Goal: Task Accomplishment & Management: Manage account settings

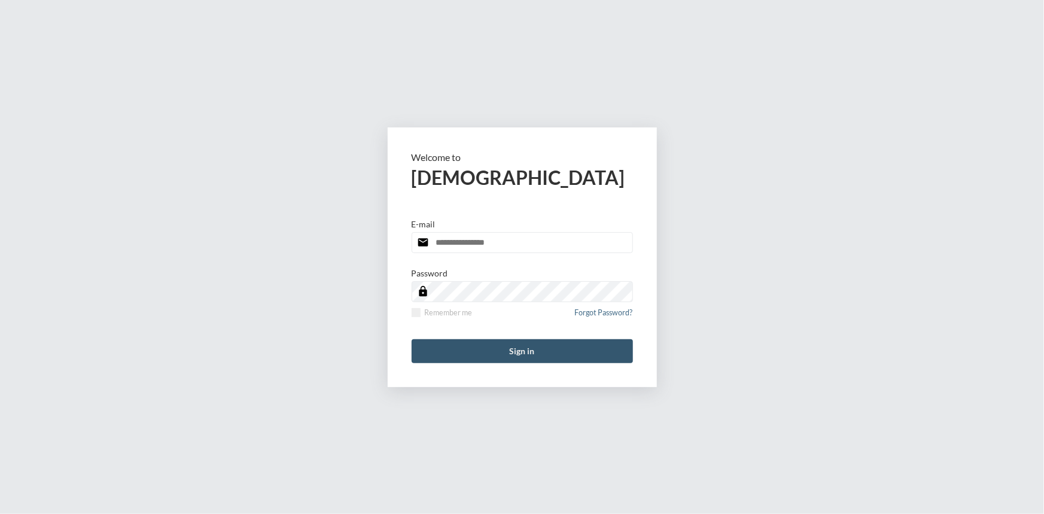
type input "**********"
click at [544, 359] on button "Sign in" at bounding box center [522, 351] width 221 height 24
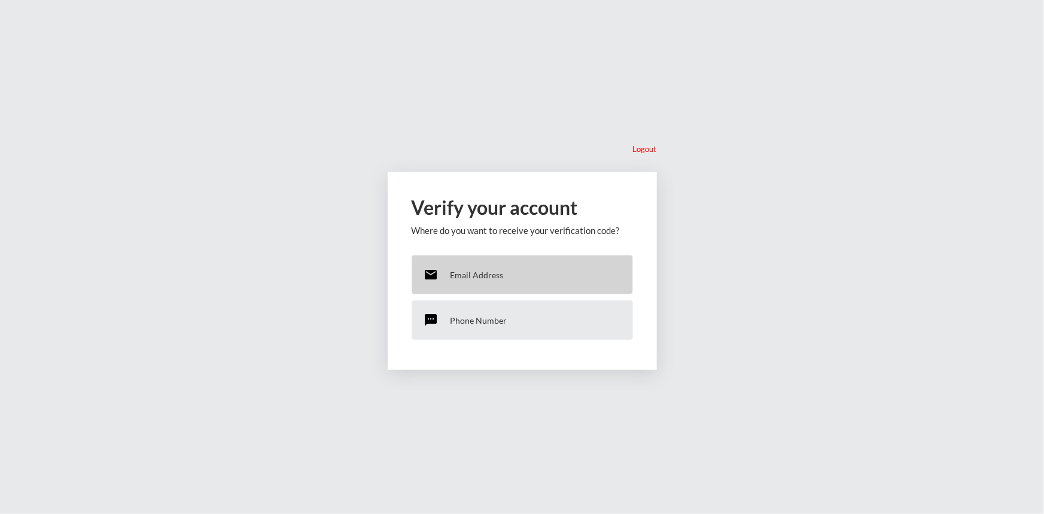
click at [480, 278] on p "Email Address" at bounding box center [476, 275] width 53 height 10
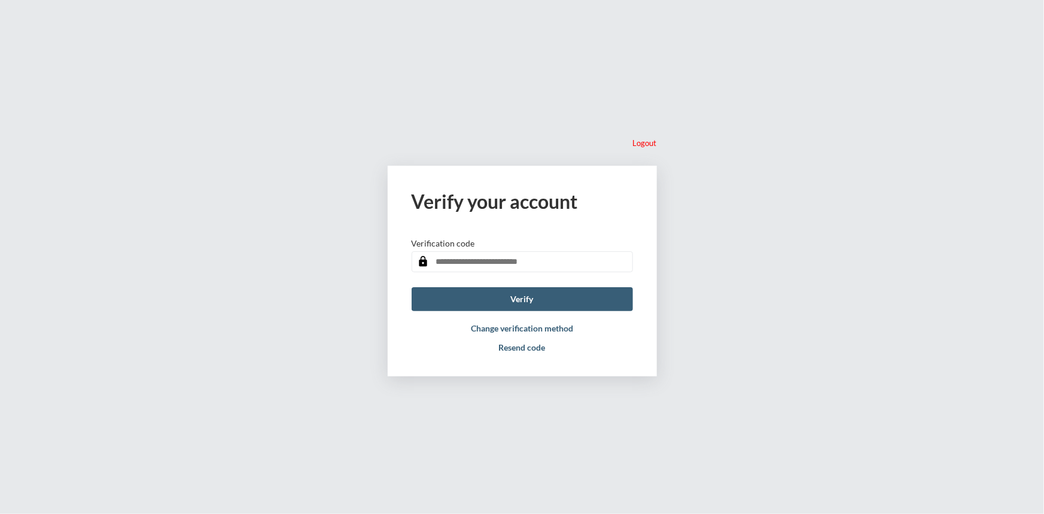
click at [456, 258] on input "text" at bounding box center [522, 261] width 221 height 21
type input "******"
click at [522, 297] on button "Verify" at bounding box center [522, 299] width 221 height 24
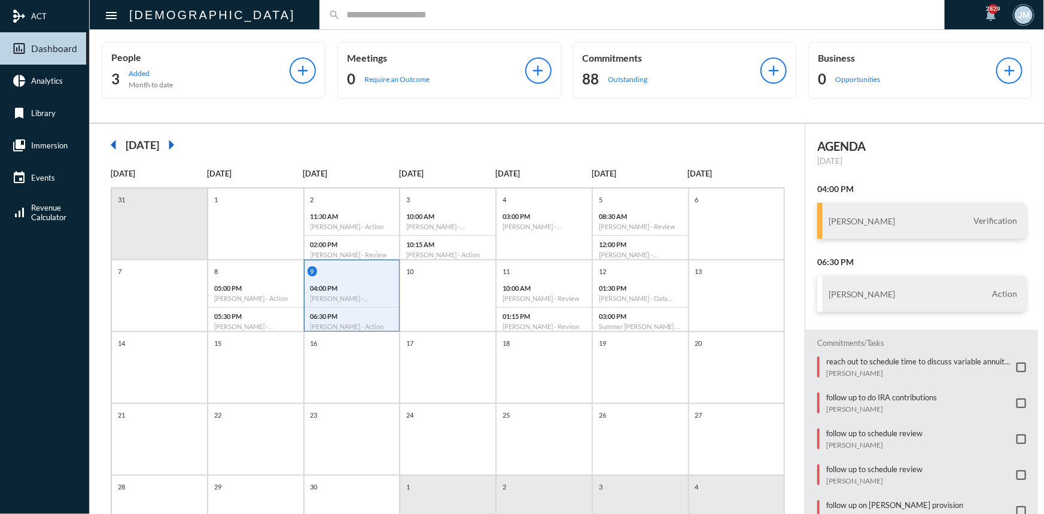
click at [340, 17] on input "text" at bounding box center [637, 15] width 595 height 10
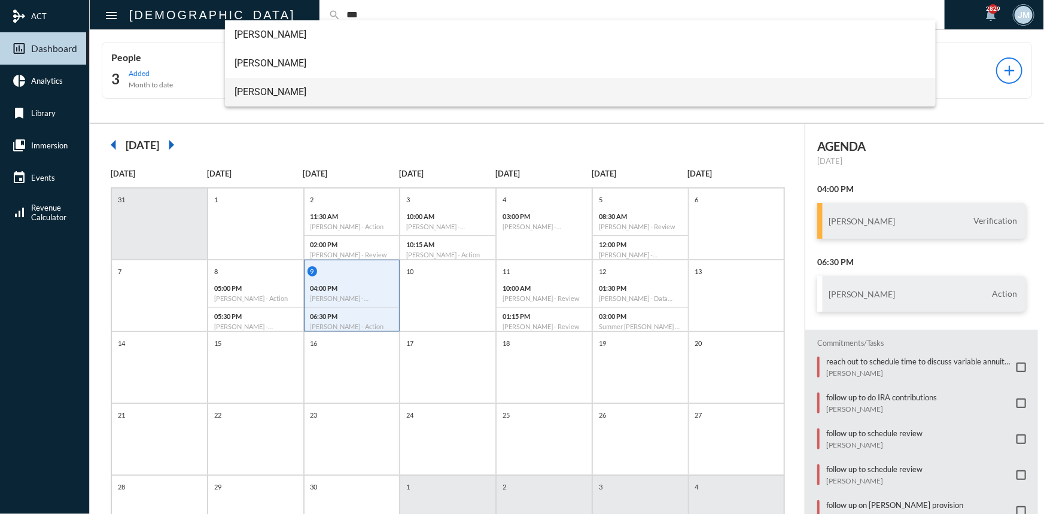
type input "***"
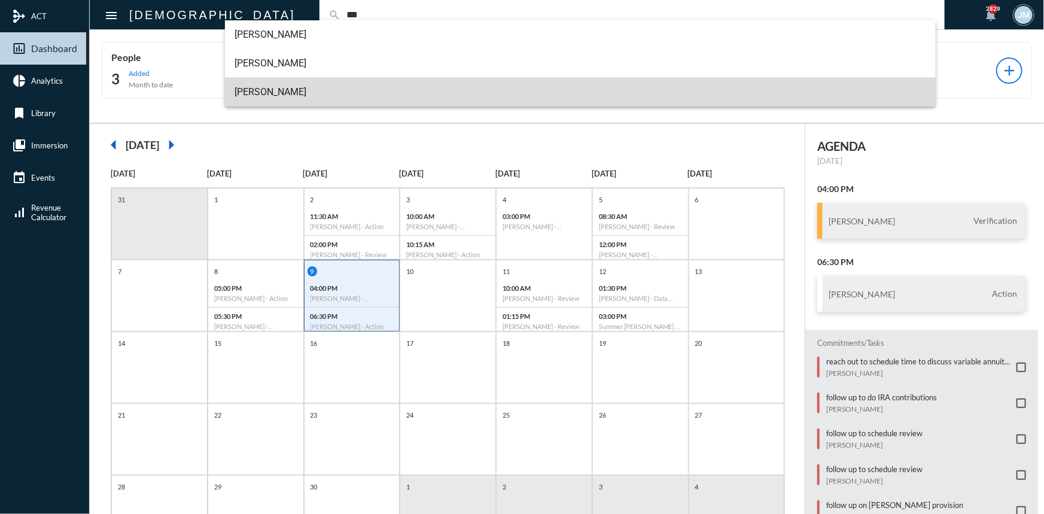
click at [285, 84] on span "[PERSON_NAME]" at bounding box center [579, 92] width 691 height 29
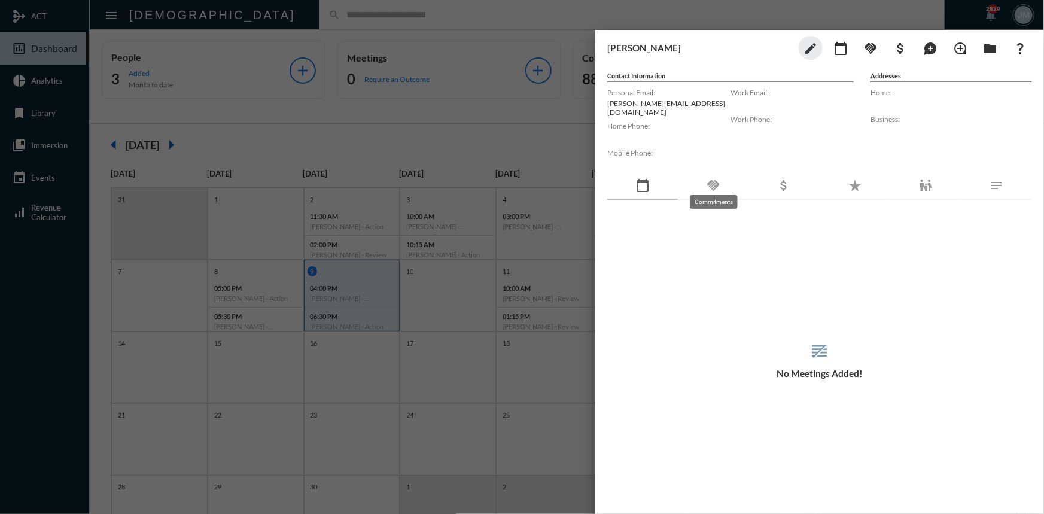
drag, startPoint x: 717, startPoint y: 177, endPoint x: 708, endPoint y: 172, distance: 10.5
click at [711, 178] on mat-icon "handshake" at bounding box center [713, 185] width 14 height 14
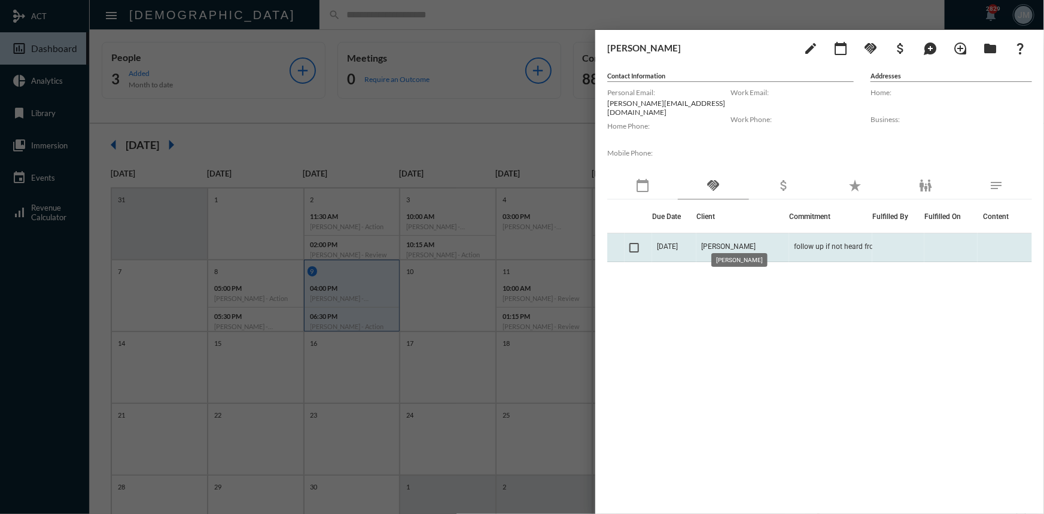
click at [732, 242] on span "[PERSON_NAME]" at bounding box center [728, 246] width 54 height 8
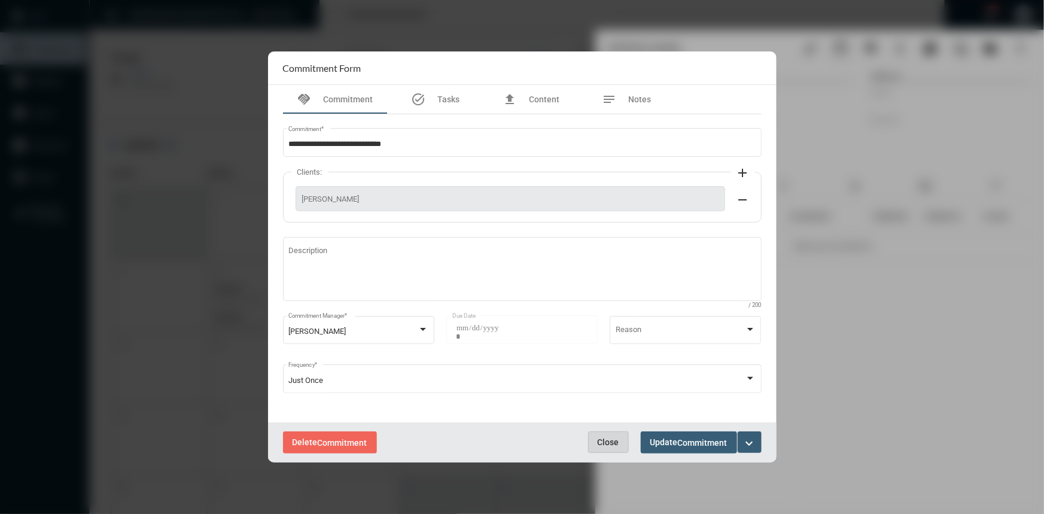
click at [606, 443] on span "Close" at bounding box center [609, 442] width 22 height 10
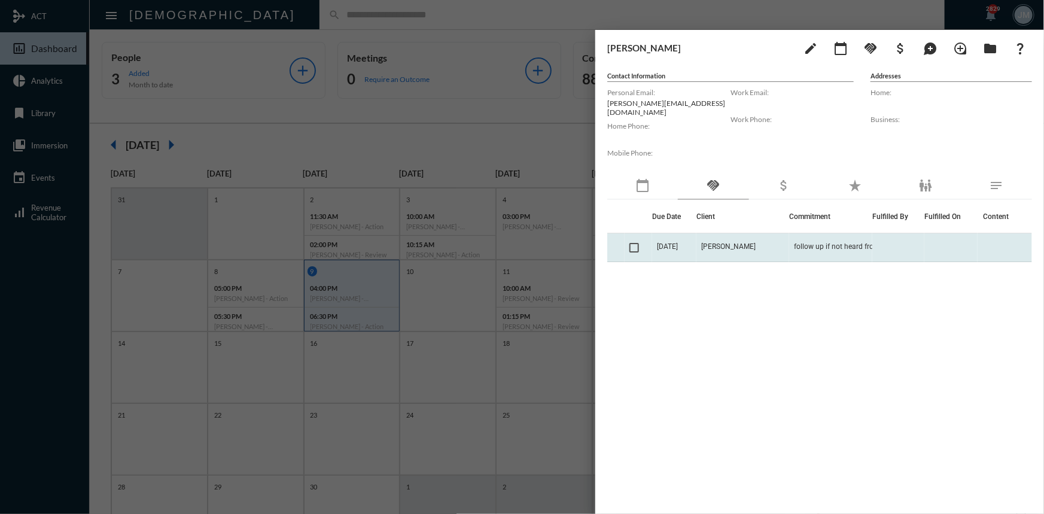
click at [634, 243] on span at bounding box center [634, 248] width 10 height 10
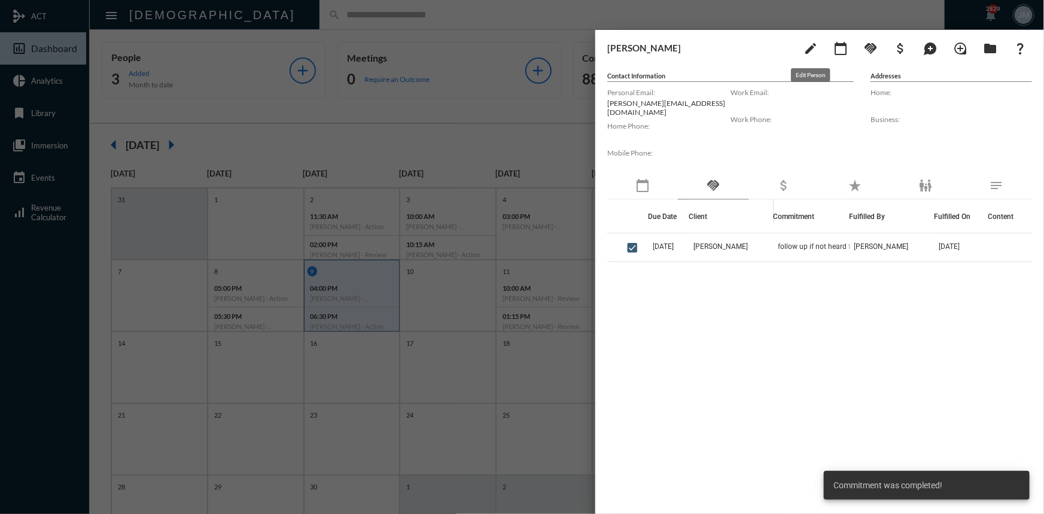
click at [814, 41] on mat-icon "edit" at bounding box center [810, 48] width 14 height 14
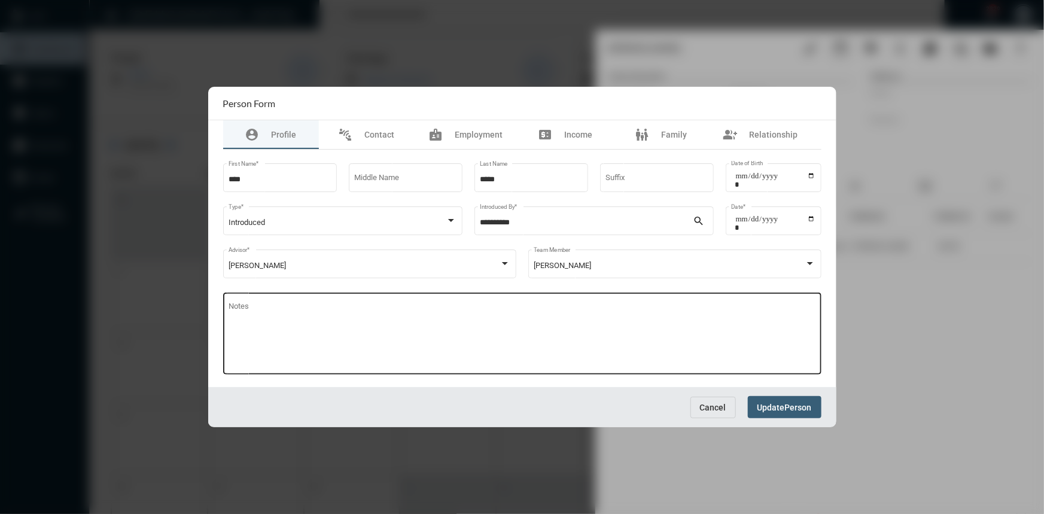
click at [298, 309] on textarea "Notes" at bounding box center [521, 335] width 587 height 65
type textarea "*"
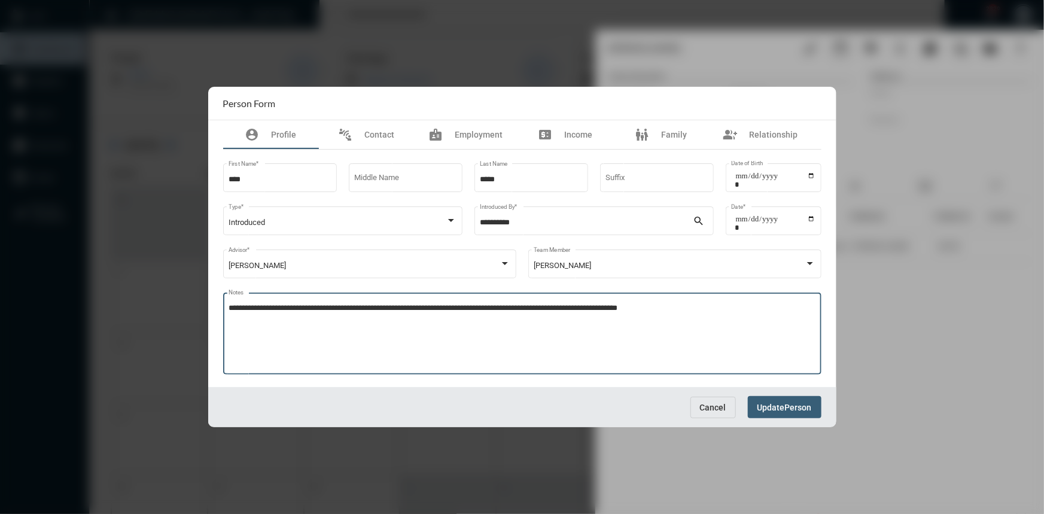
type textarea "**********"
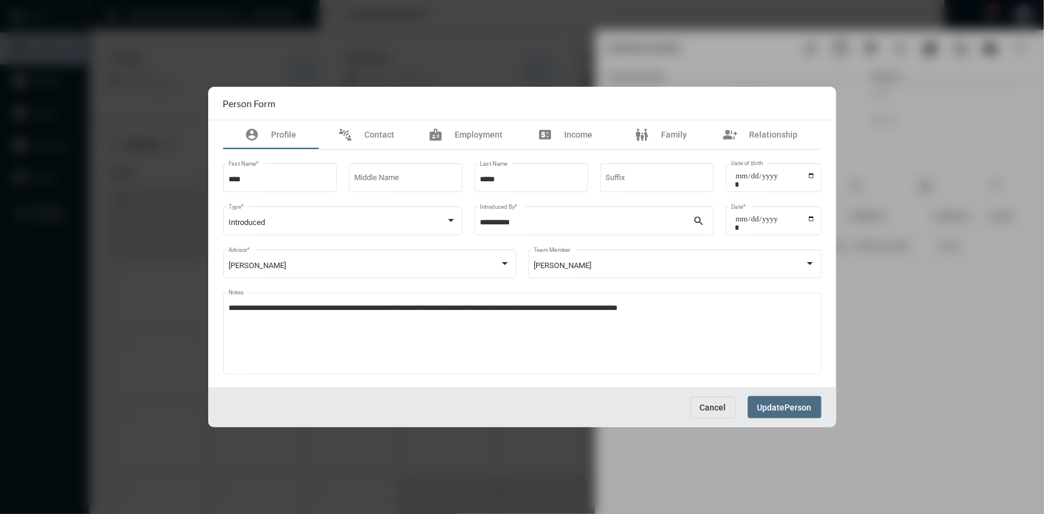
click at [793, 402] on span "Update Person" at bounding box center [784, 407] width 54 height 10
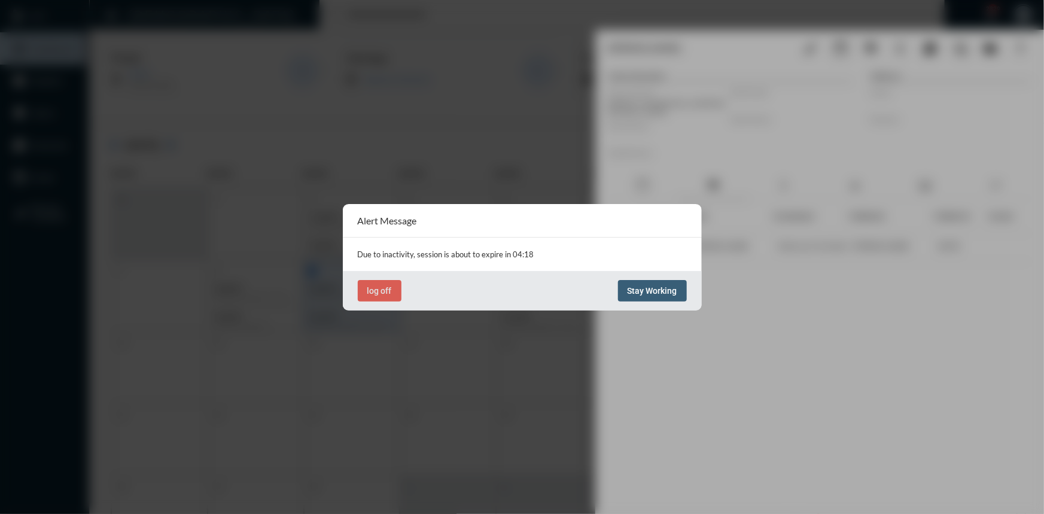
click at [678, 292] on button "Stay Working" at bounding box center [652, 291] width 69 height 22
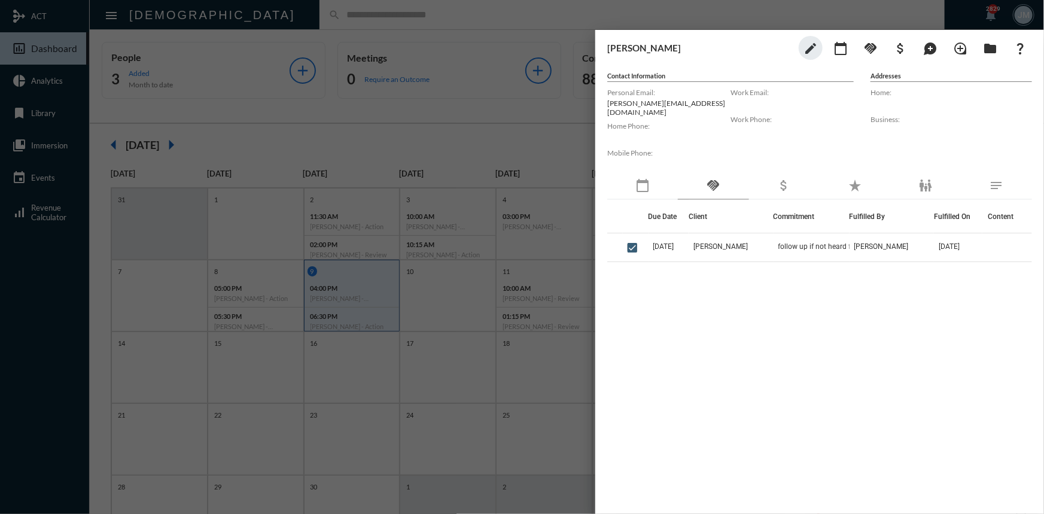
click at [481, 68] on div at bounding box center [522, 257] width 1044 height 514
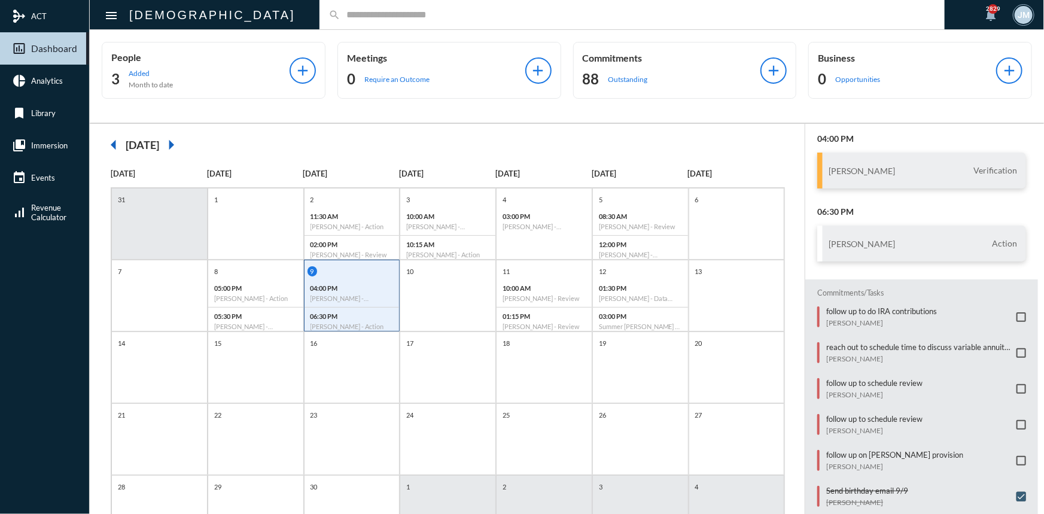
scroll to position [112, 0]
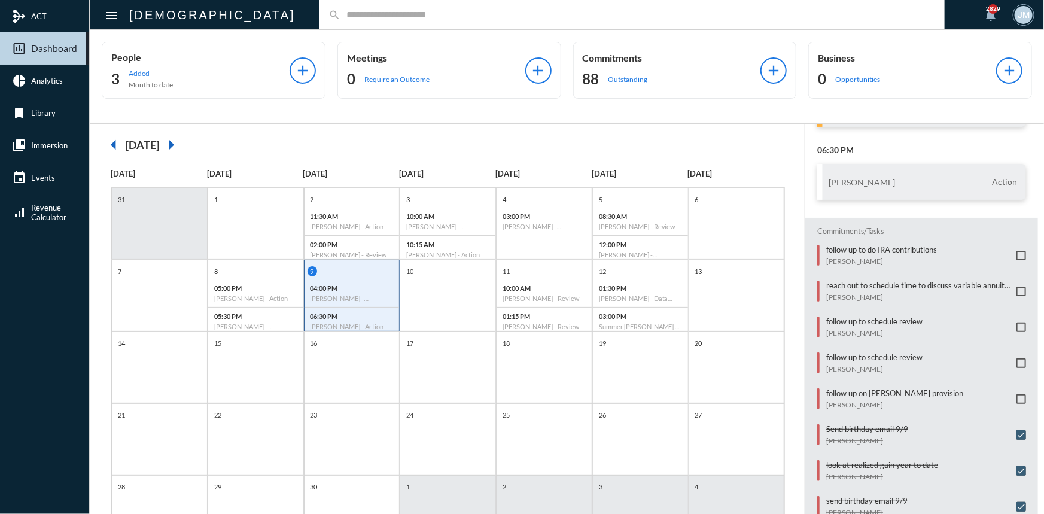
click at [1016, 291] on span at bounding box center [1021, 292] width 10 height 10
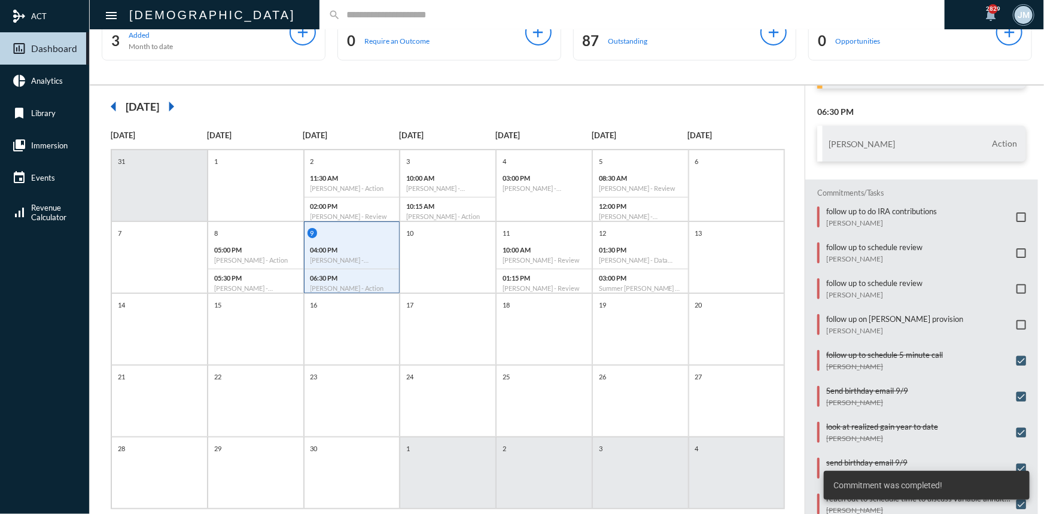
scroll to position [62, 0]
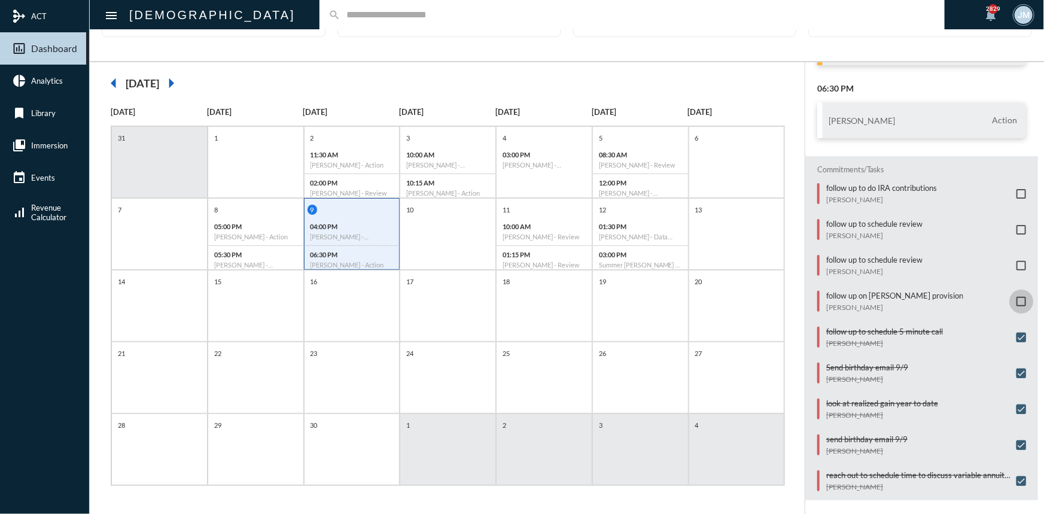
click at [1016, 298] on span at bounding box center [1021, 302] width 10 height 10
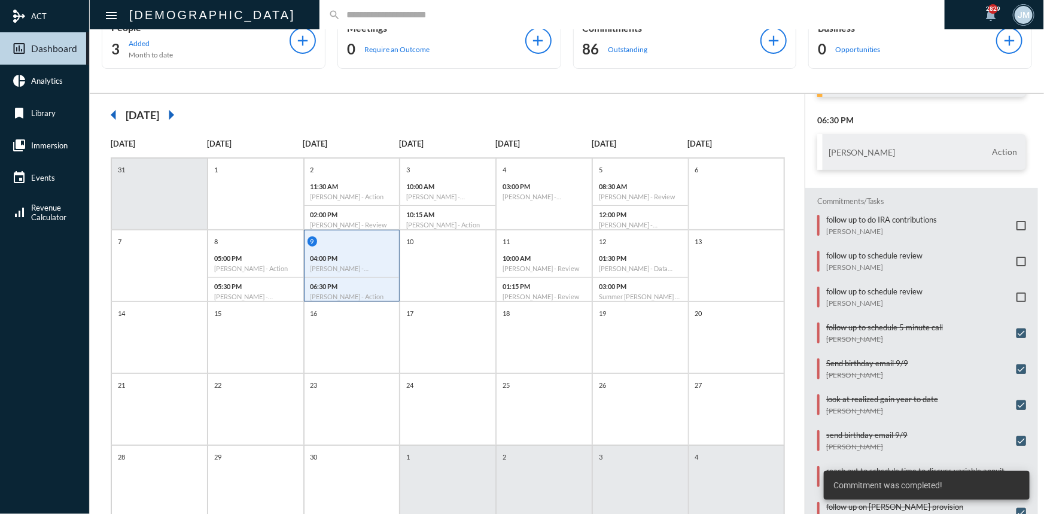
scroll to position [0, 0]
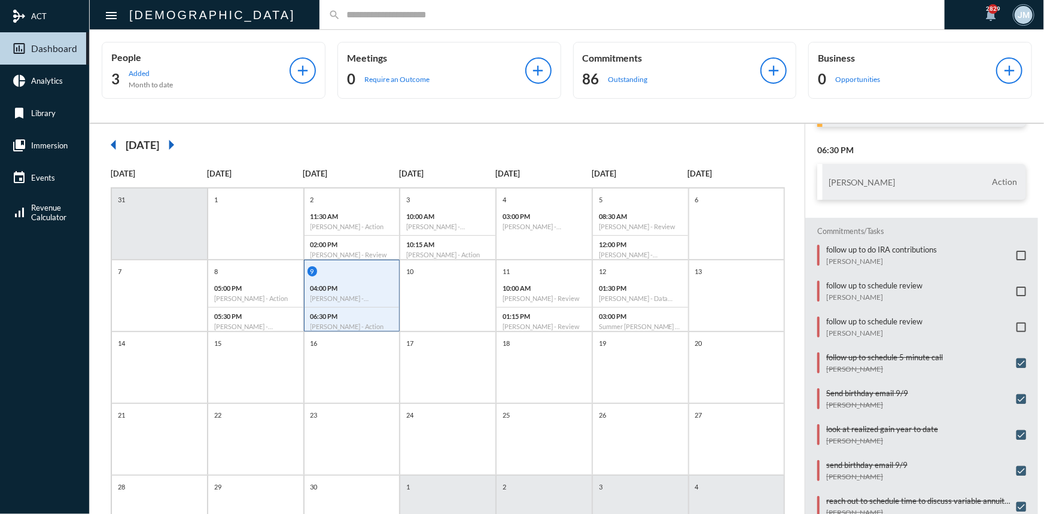
click at [1017, 252] on span at bounding box center [1021, 256] width 10 height 10
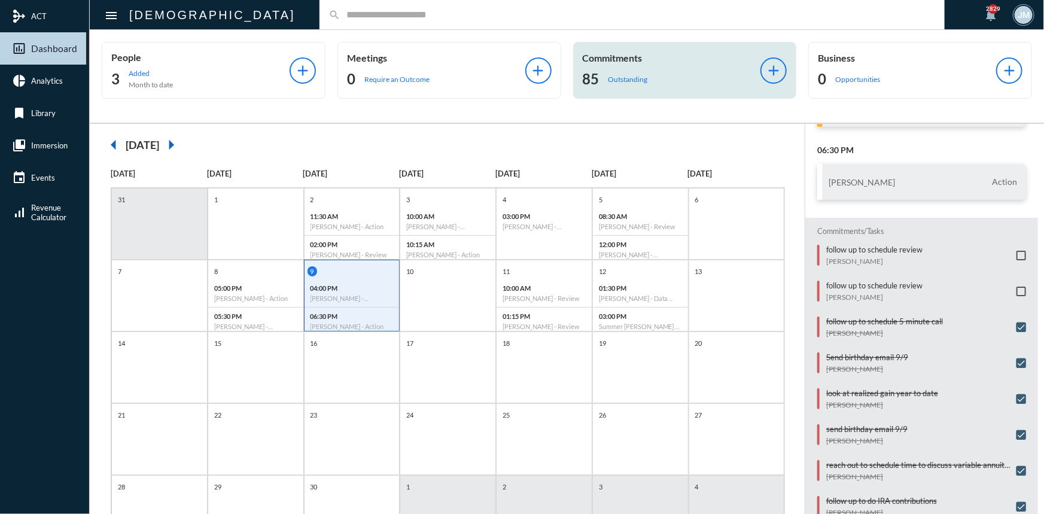
click at [597, 59] on p "Commitments" at bounding box center [672, 57] width 178 height 11
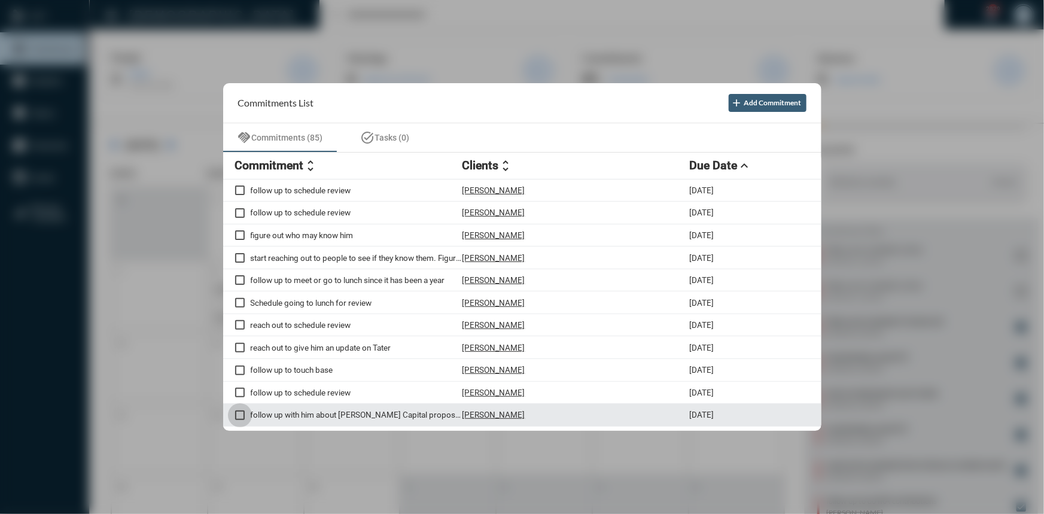
click at [239, 420] on span at bounding box center [240, 415] width 10 height 10
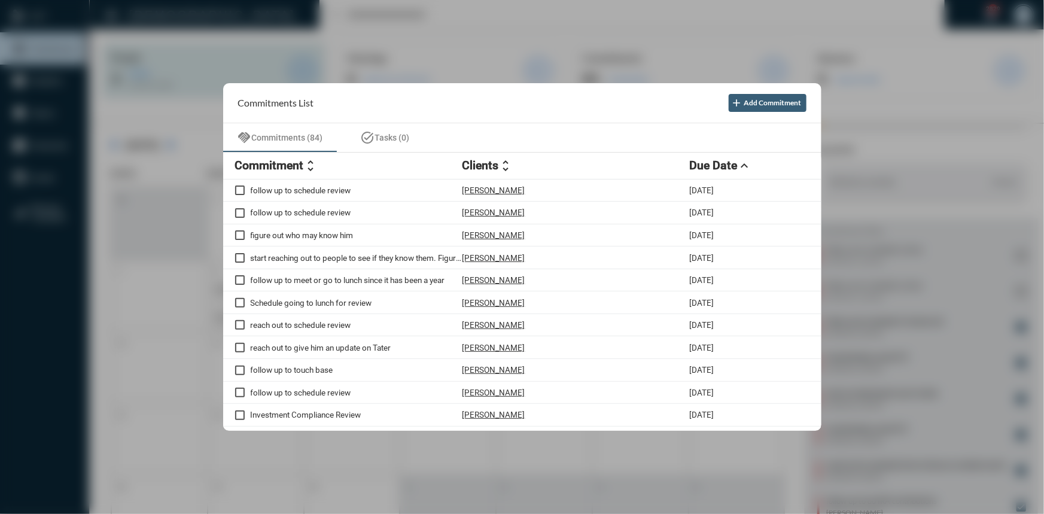
click at [175, 78] on div at bounding box center [522, 257] width 1044 height 514
